Goal: Task Accomplishment & Management: Manage account settings

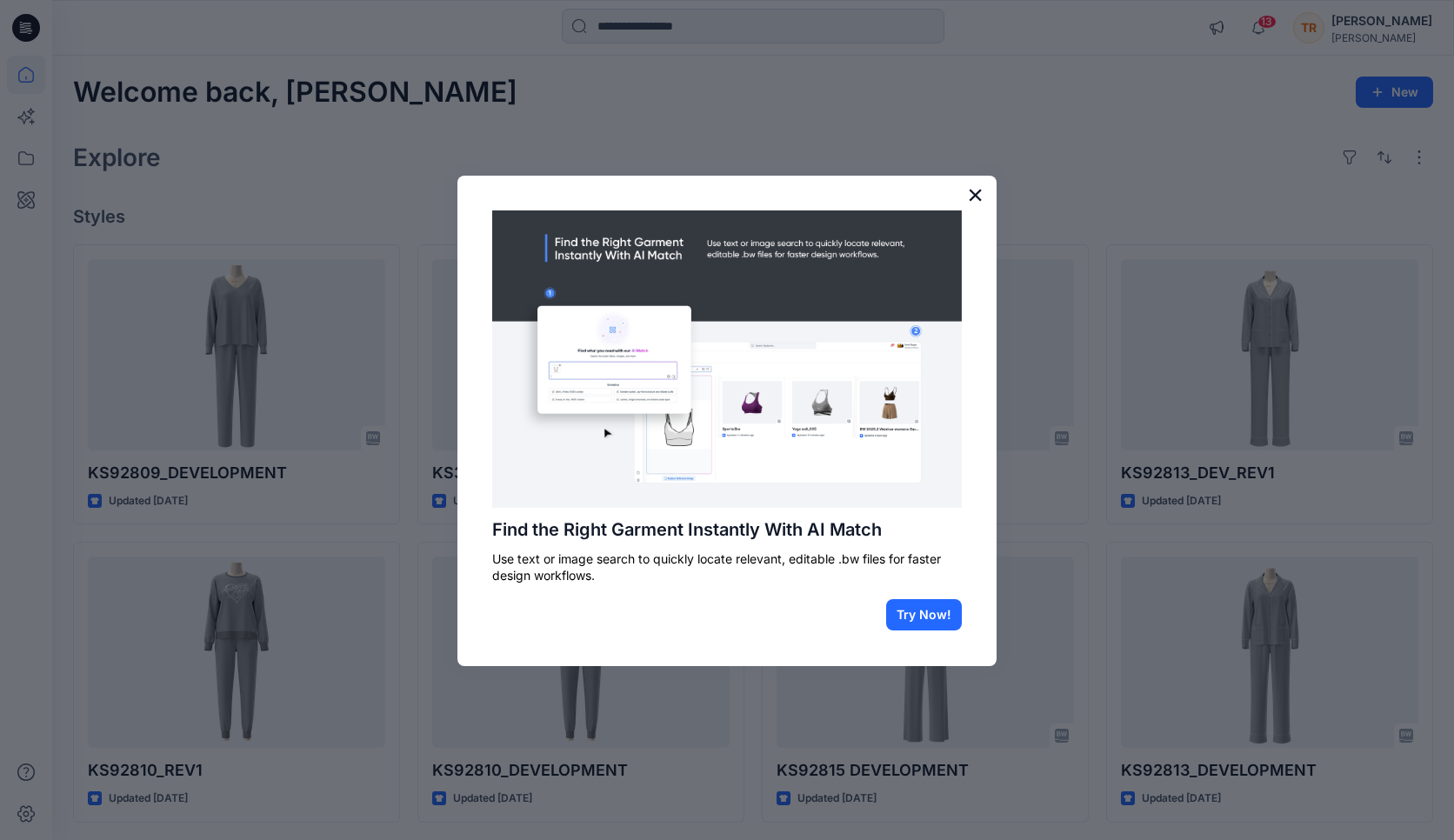
click at [973, 200] on button "×" at bounding box center [974, 195] width 17 height 28
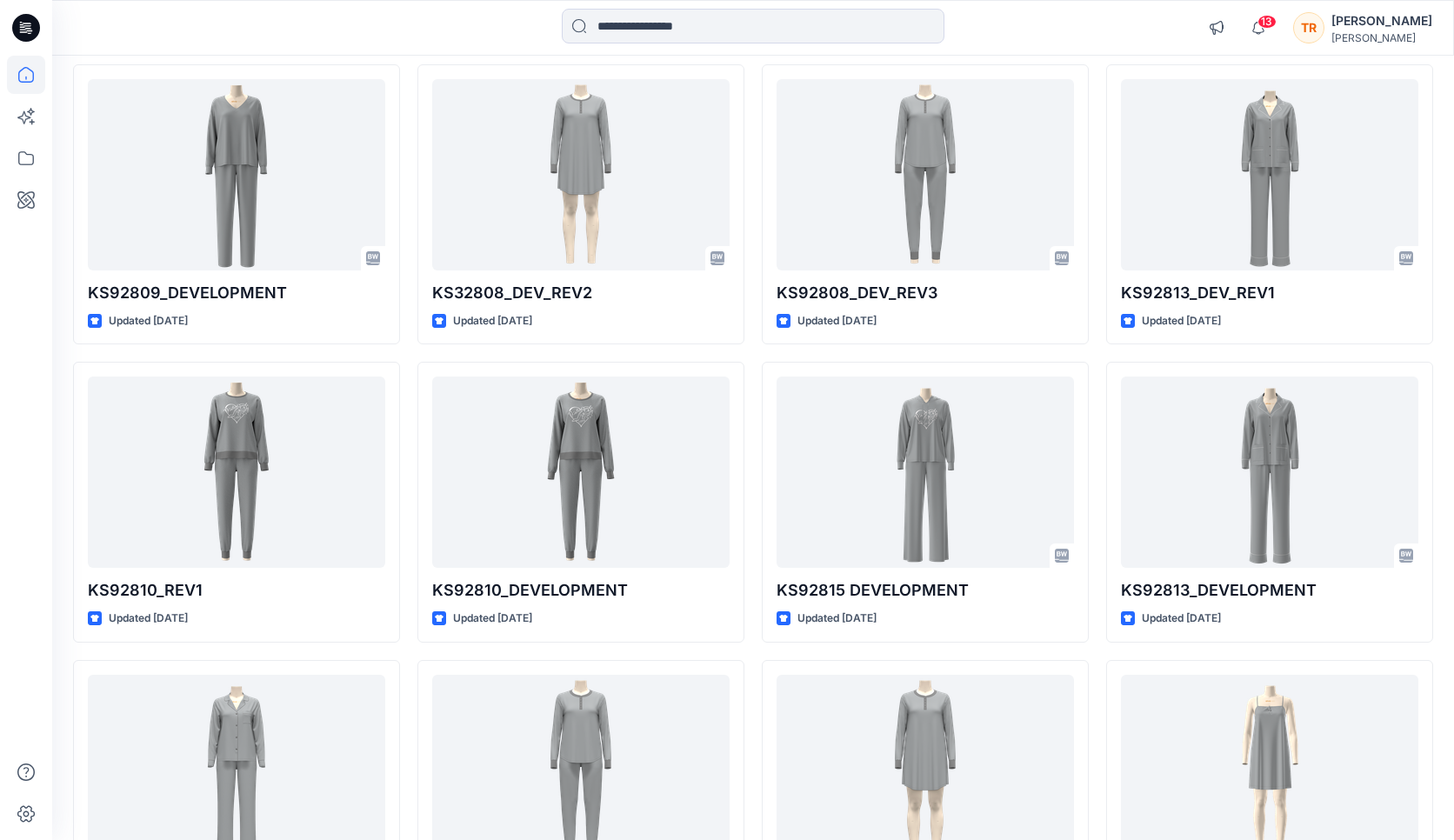
scroll to position [188, 0]
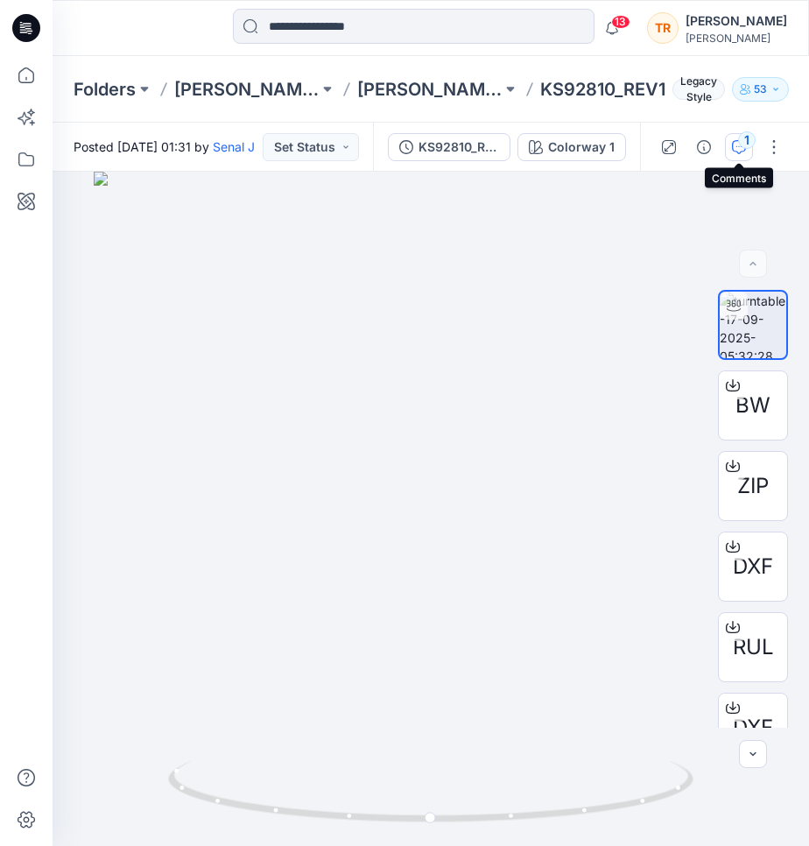
click at [742, 140] on div "1" at bounding box center [747, 140] width 18 height 18
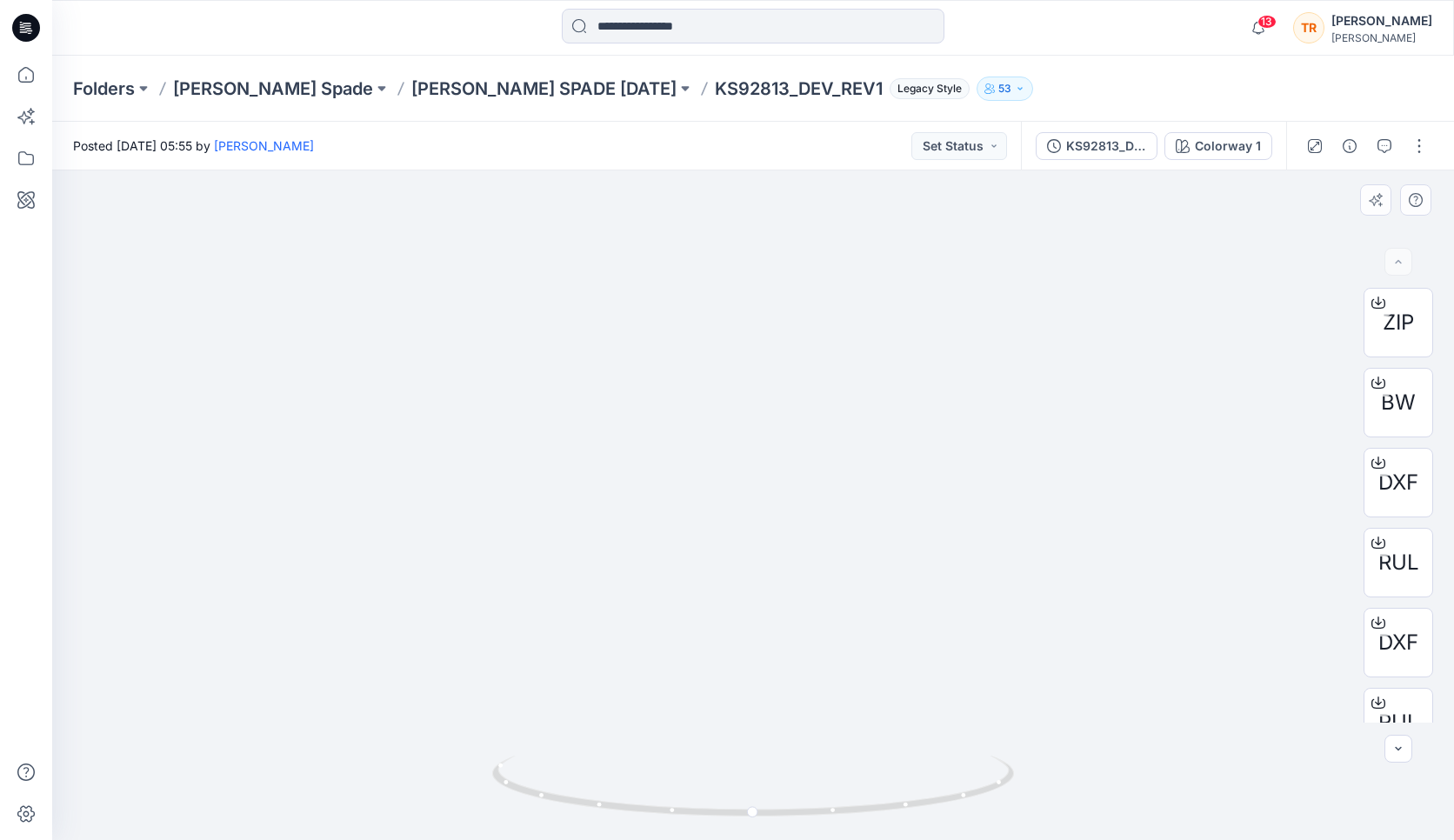
drag, startPoint x: 834, startPoint y: 411, endPoint x: 817, endPoint y: 736, distance: 325.4
click at [817, 736] on img at bounding box center [744, 225] width 2381 height 1226
drag, startPoint x: 837, startPoint y: 480, endPoint x: 860, endPoint y: 420, distance: 64.3
click at [860, 420] on img at bounding box center [758, 210] width 2381 height 1259
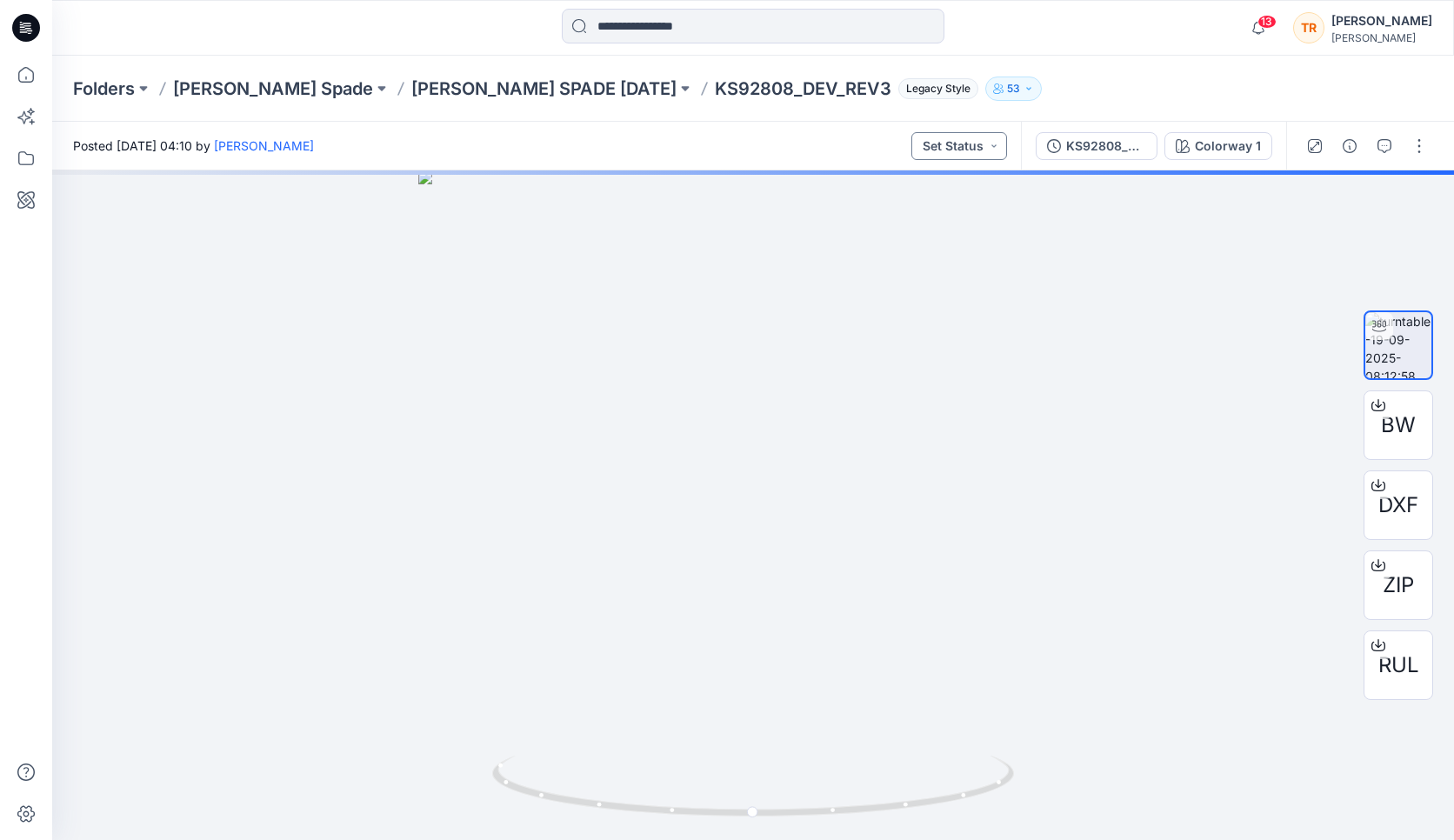
click at [979, 146] on button "Set Status" at bounding box center [958, 146] width 95 height 28
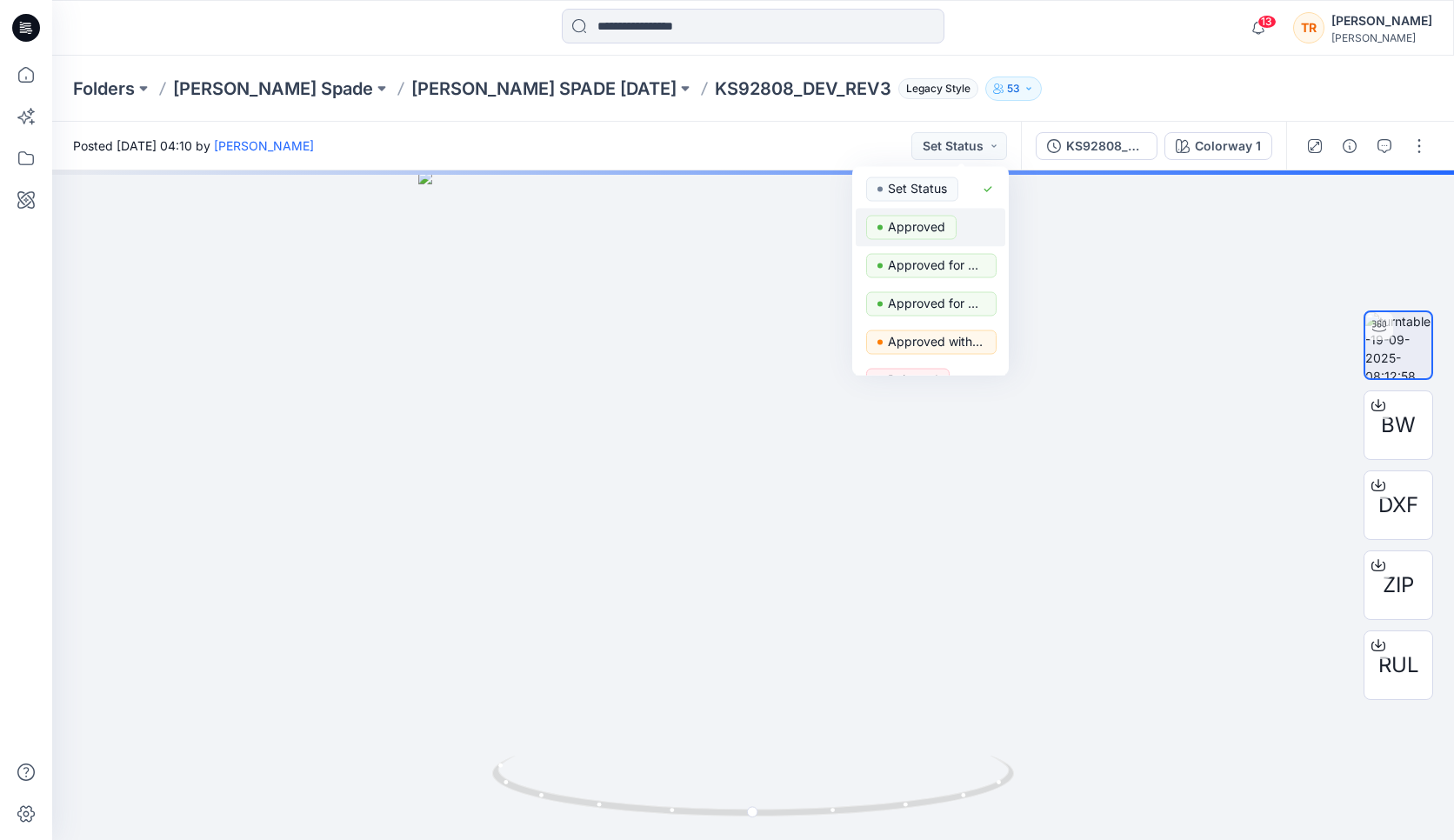
click at [925, 230] on p "Approved" at bounding box center [917, 226] width 58 height 23
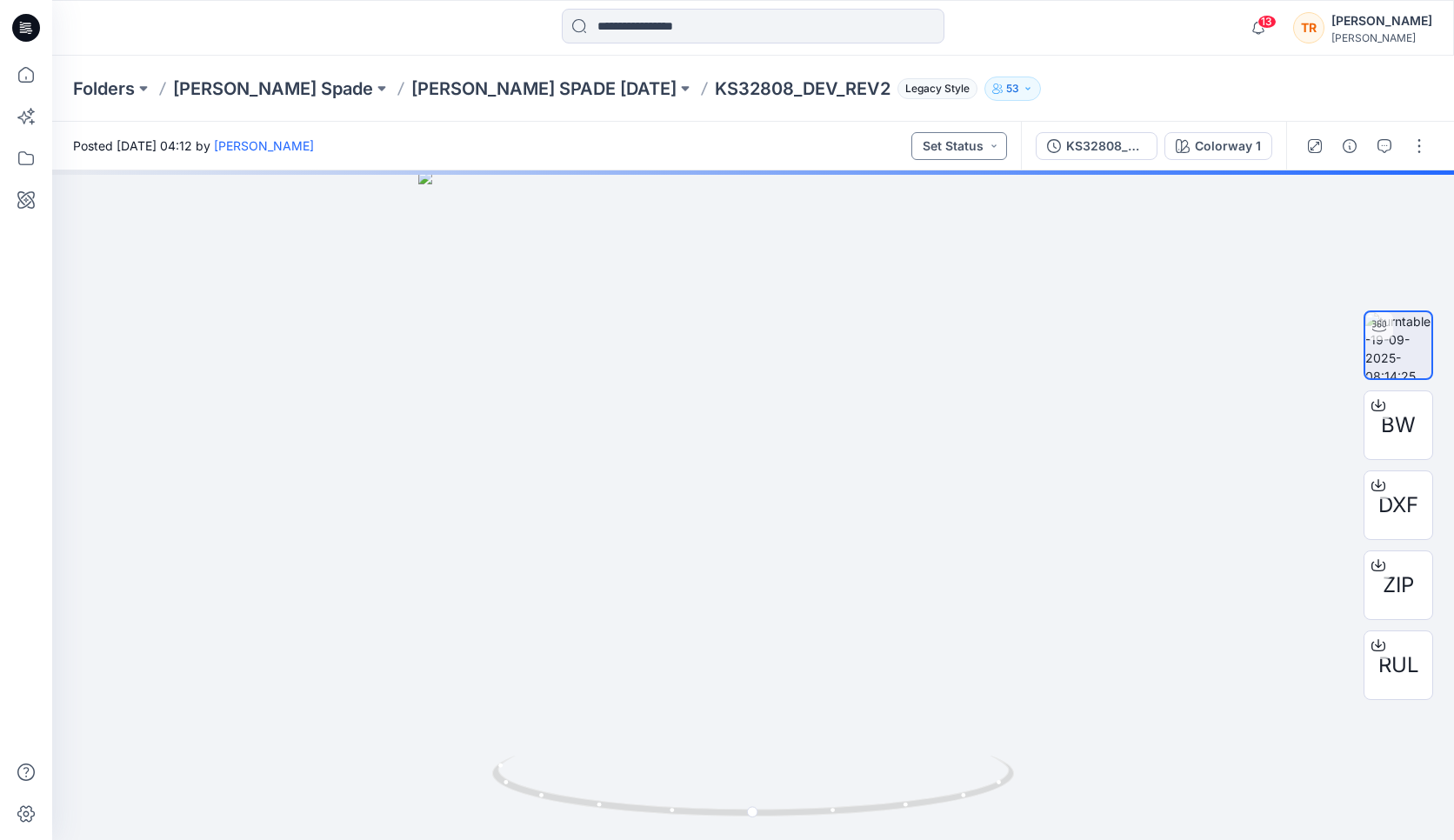
click at [972, 143] on button "Set Status" at bounding box center [958, 146] width 95 height 28
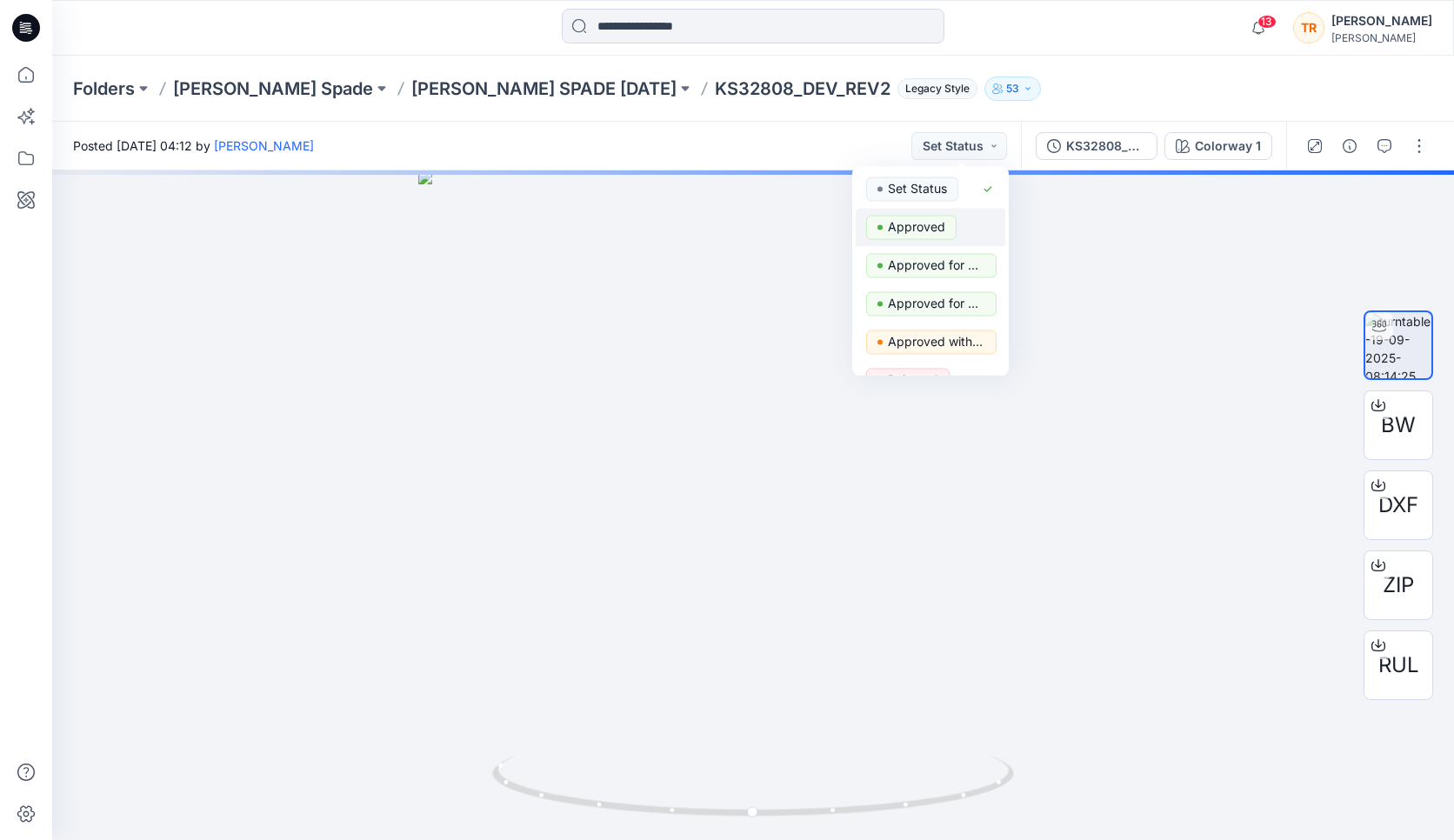
click at [916, 228] on p "Approved" at bounding box center [917, 226] width 58 height 23
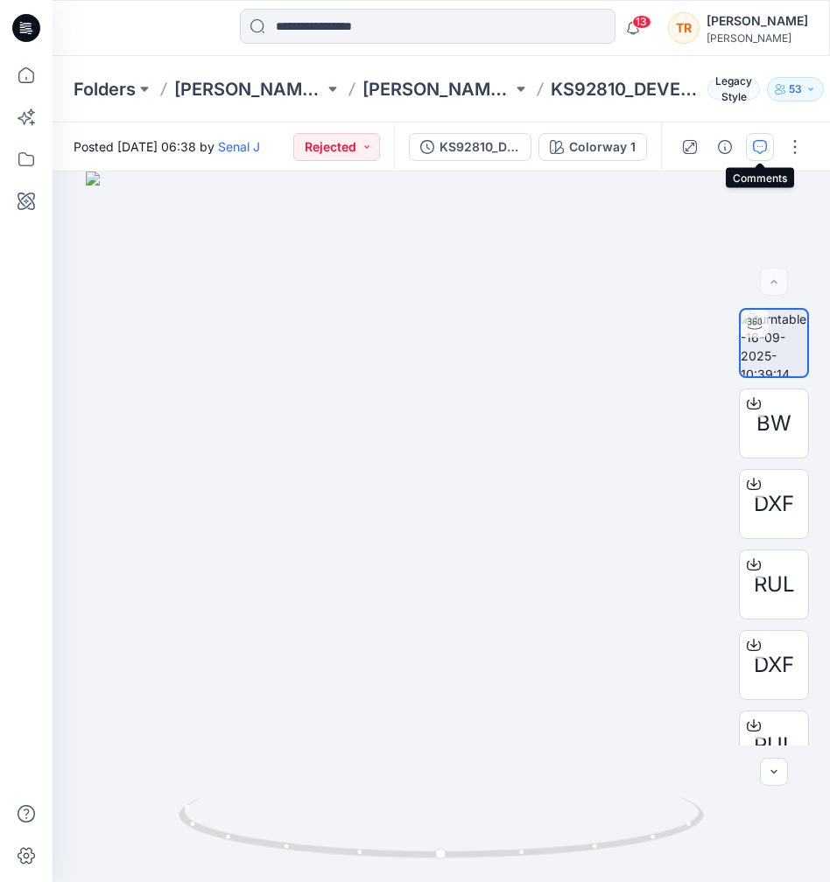
click at [762, 151] on icon "button" at bounding box center [760, 147] width 14 height 14
